Goal: Information Seeking & Learning: Find specific fact

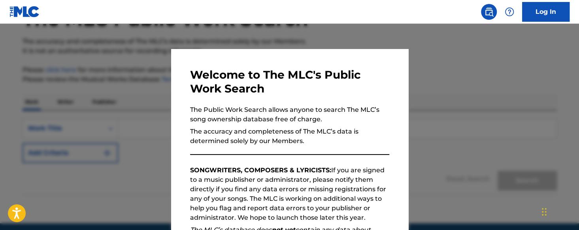
scroll to position [79, 0]
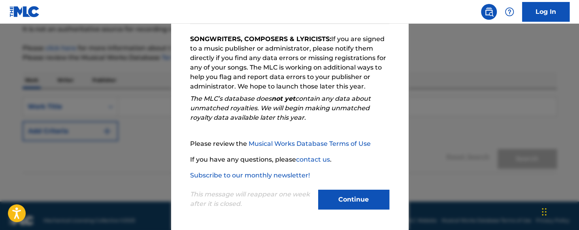
click at [348, 192] on button "Continue" at bounding box center [353, 200] width 71 height 20
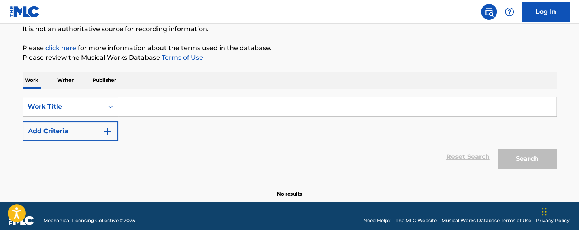
click at [142, 104] on input "Search Form" at bounding box center [337, 106] width 438 height 19
paste input "Insane In The Brain"
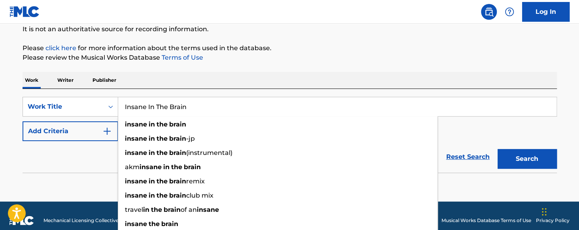
type input "Insane In The Brain"
click at [77, 164] on div "Reset Search Search" at bounding box center [290, 157] width 534 height 32
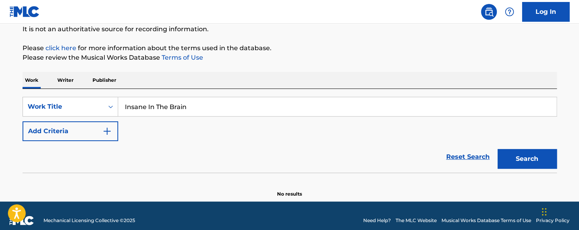
click at [546, 151] on button "Search" at bounding box center [526, 159] width 59 height 20
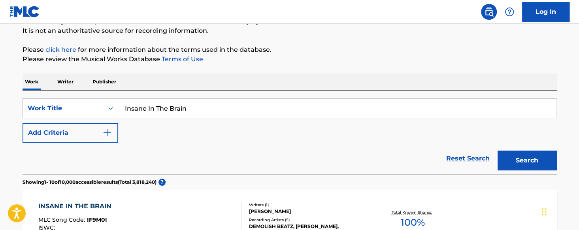
scroll to position [65, 0]
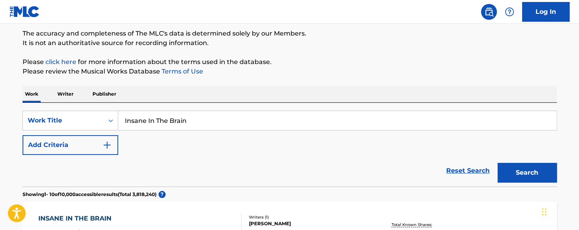
click at [107, 143] on img "Search Form" at bounding box center [106, 144] width 9 height 9
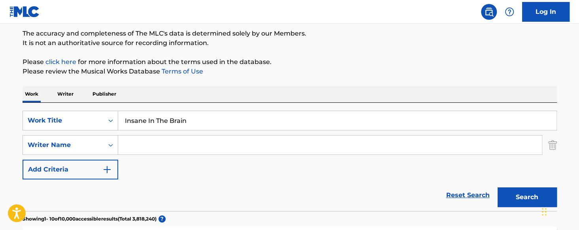
click at [133, 143] on input "Search Form" at bounding box center [329, 144] width 423 height 19
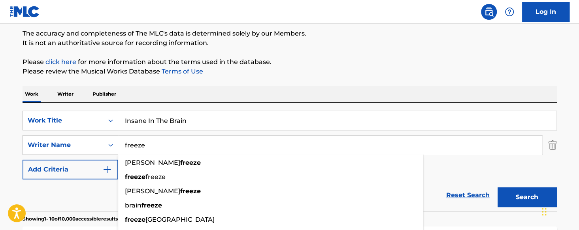
type input "freeze"
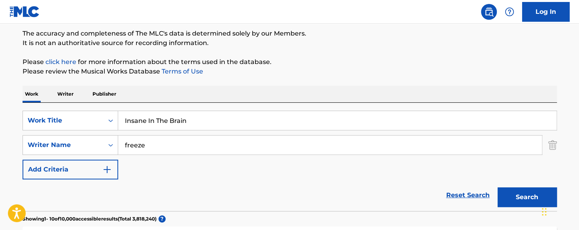
click at [531, 196] on button "Search" at bounding box center [526, 197] width 59 height 20
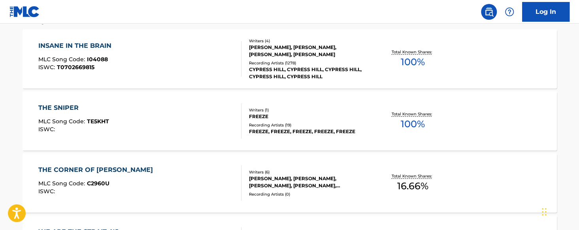
scroll to position [263, 0]
click at [321, 45] on div "[PERSON_NAME], [PERSON_NAME], [PERSON_NAME], [PERSON_NAME]" at bounding box center [308, 50] width 119 height 14
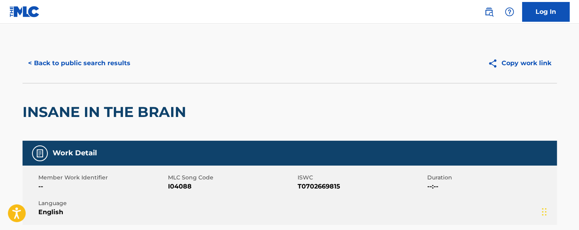
click at [28, 64] on button "< Back to public search results" at bounding box center [79, 63] width 113 height 20
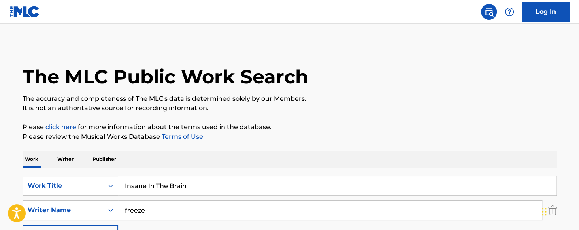
scroll to position [308, 0]
